Goal: Task Accomplishment & Management: Manage account settings

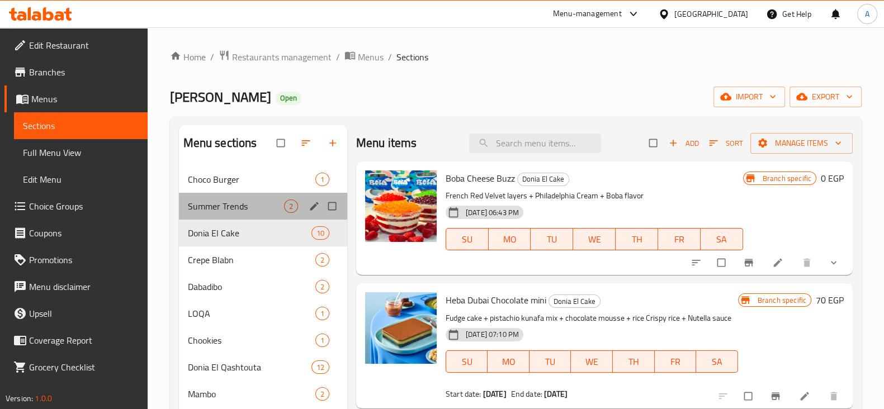
click at [296, 213] on div "Summer Trends 2" at bounding box center [263, 206] width 168 height 27
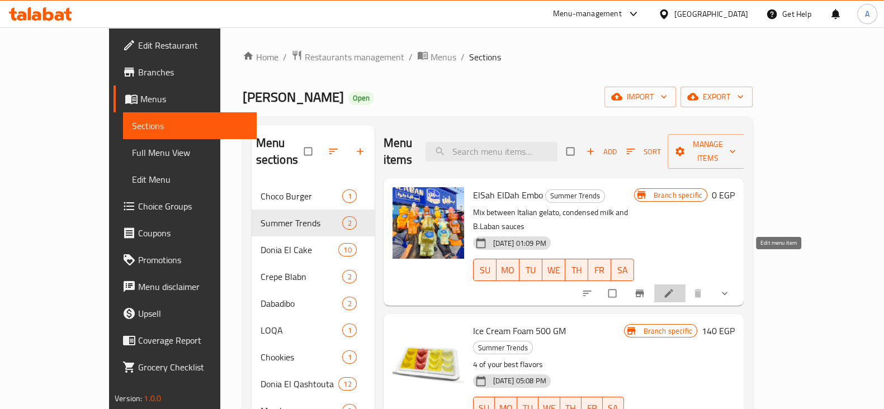
click at [673, 290] on icon at bounding box center [668, 294] width 8 height 8
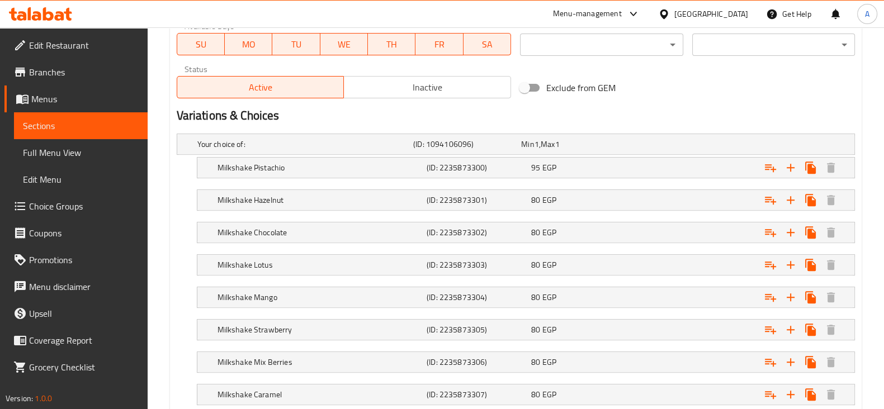
scroll to position [646, 0]
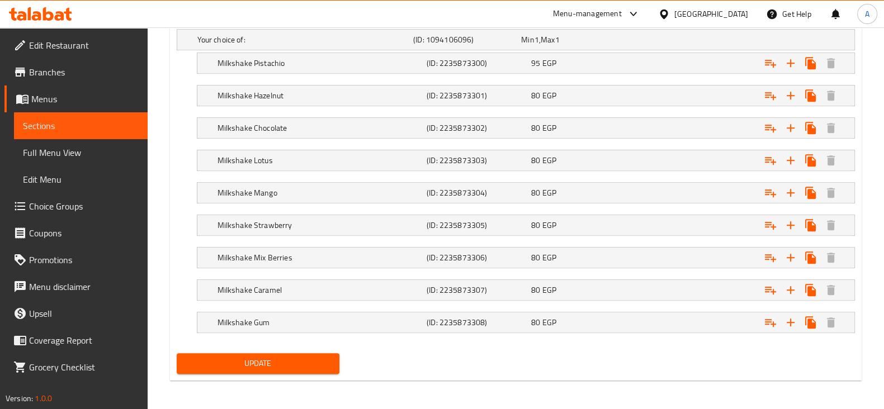
type textarea "ميكس بين الجيلاتو الايطالي و الحليب المكثف و صوصات ب لبن"
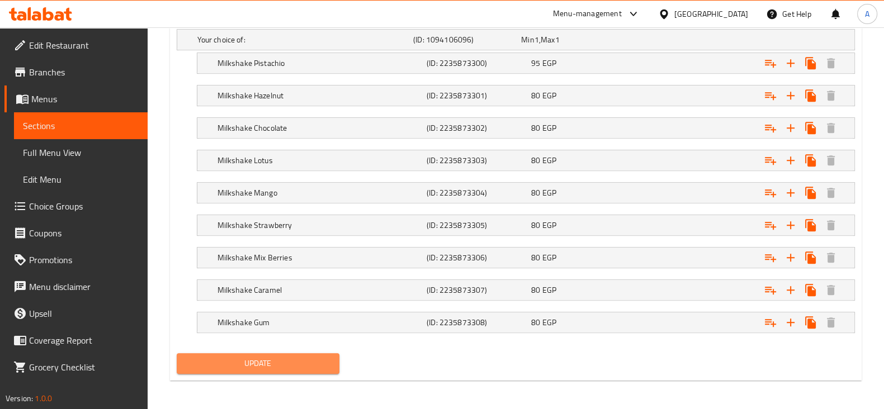
click at [324, 358] on span "Update" at bounding box center [258, 364] width 145 height 14
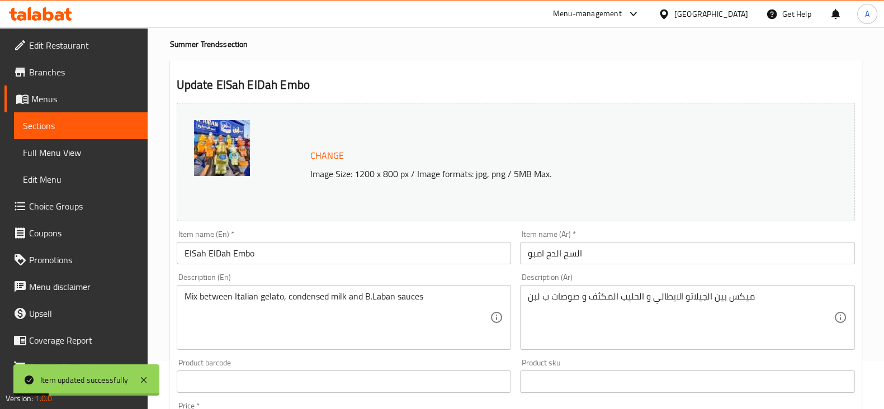
scroll to position [0, 0]
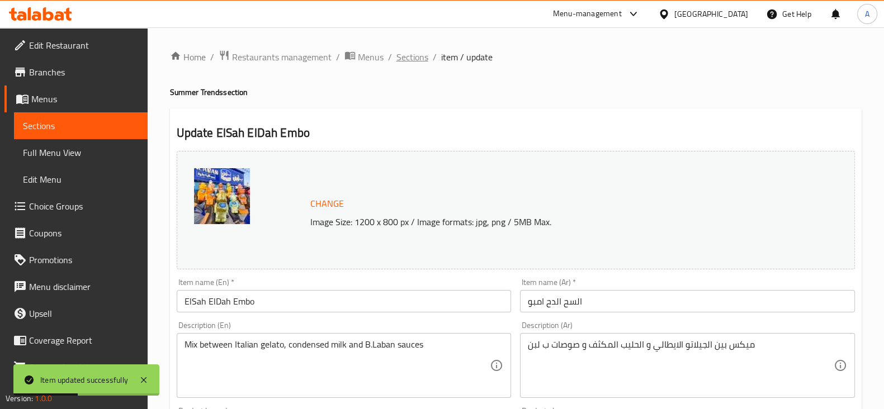
click at [408, 55] on span "Sections" at bounding box center [412, 56] width 32 height 13
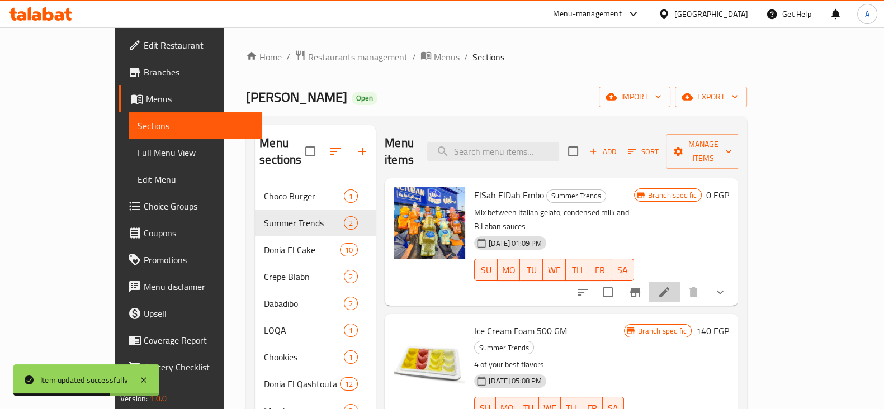
click at [680, 282] on li at bounding box center [664, 292] width 31 height 20
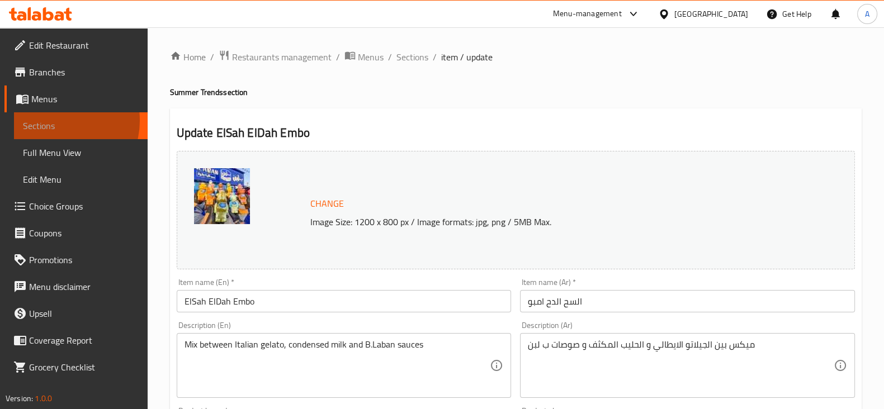
click at [56, 121] on span "Sections" at bounding box center [81, 125] width 116 height 13
